Goal: Check status: Verify the current state of an ongoing process or item

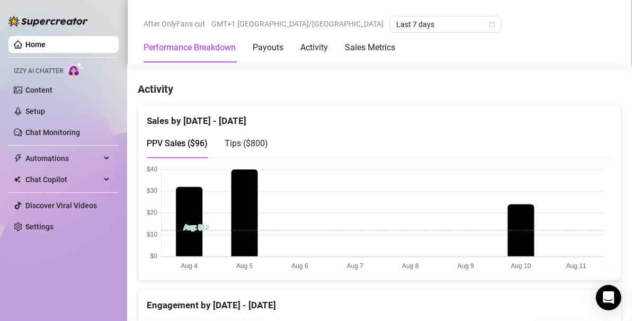
scroll to position [518, 0]
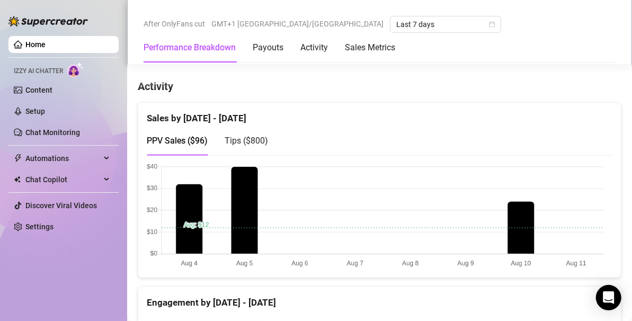
click at [264, 143] on div "Tips ( $800 )" at bounding box center [246, 140] width 43 height 13
click at [164, 136] on span "PPV Sales ( $96 )" at bounding box center [177, 141] width 61 height 10
click at [254, 137] on span "Tips ( $800 )" at bounding box center [246, 141] width 43 height 10
click at [286, 135] on div "PPV Sales ( $96 ) Tips ( $800 )" at bounding box center [380, 141] width 466 height 30
